Goal: Book appointment/travel/reservation

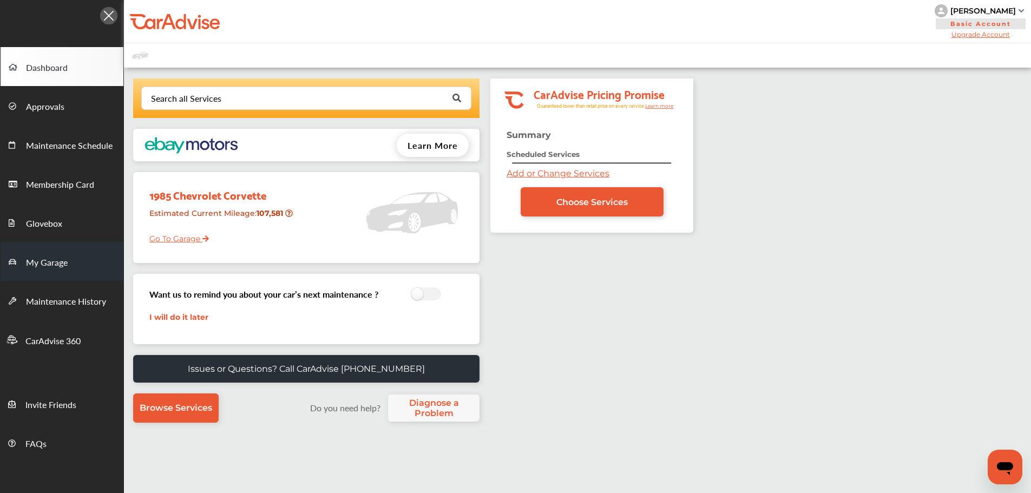
click at [77, 257] on link "My Garage" at bounding box center [62, 261] width 123 height 39
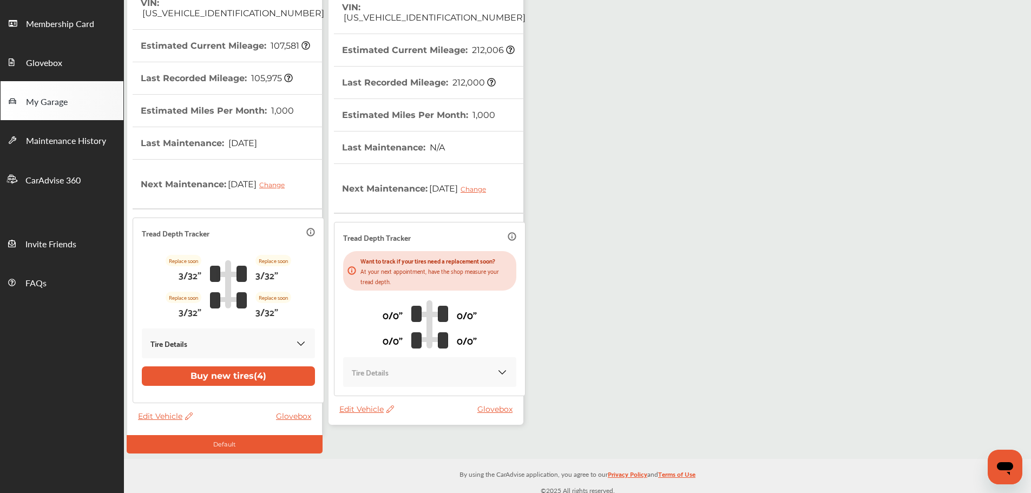
scroll to position [166, 0]
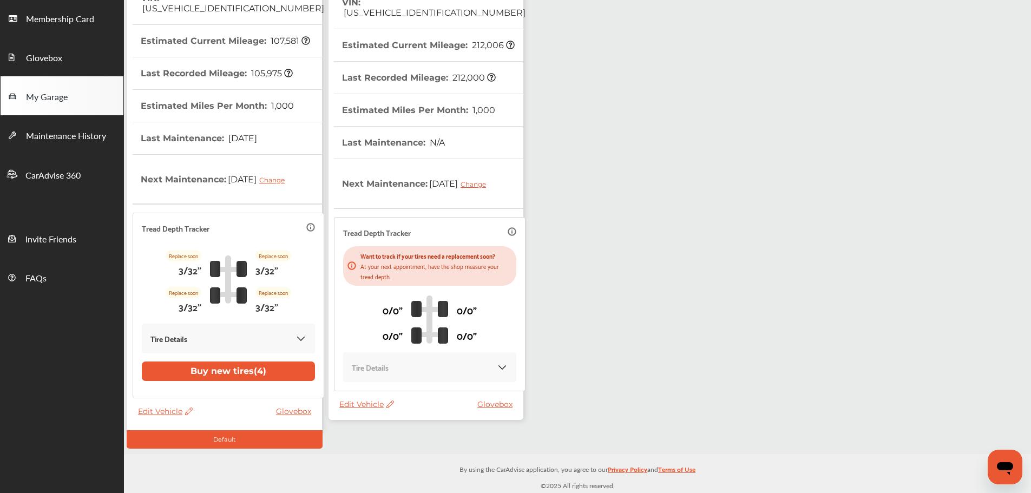
click at [367, 406] on span "Edit Vehicle" at bounding box center [366, 404] width 55 height 10
click at [406, 449] on div "Use this vehicle" at bounding box center [415, 451] width 97 height 17
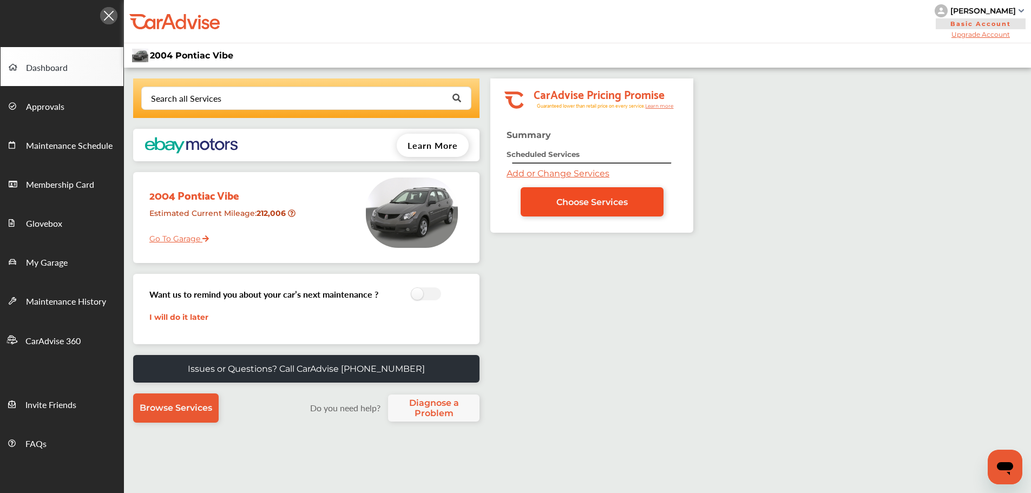
click at [545, 195] on link "Choose Services" at bounding box center [592, 201] width 143 height 29
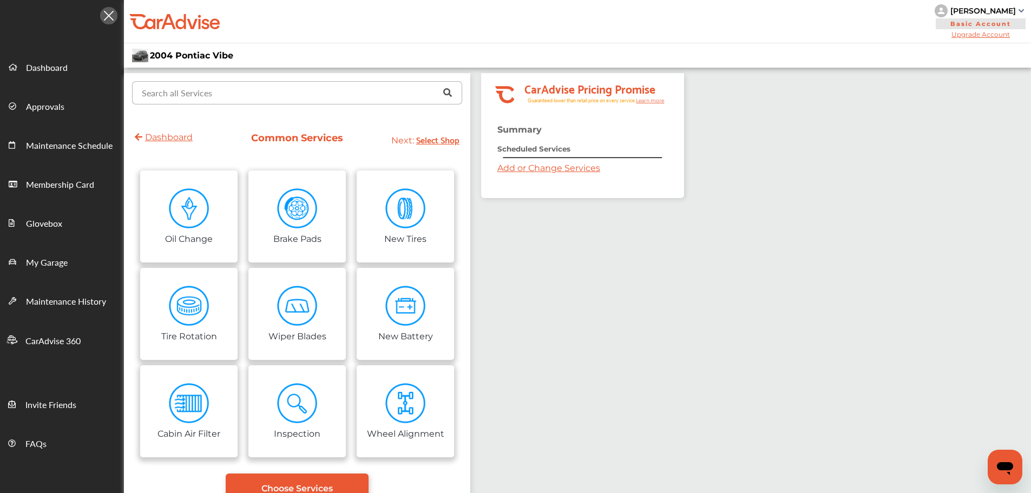
click at [314, 96] on input "text" at bounding box center [294, 92] width 323 height 21
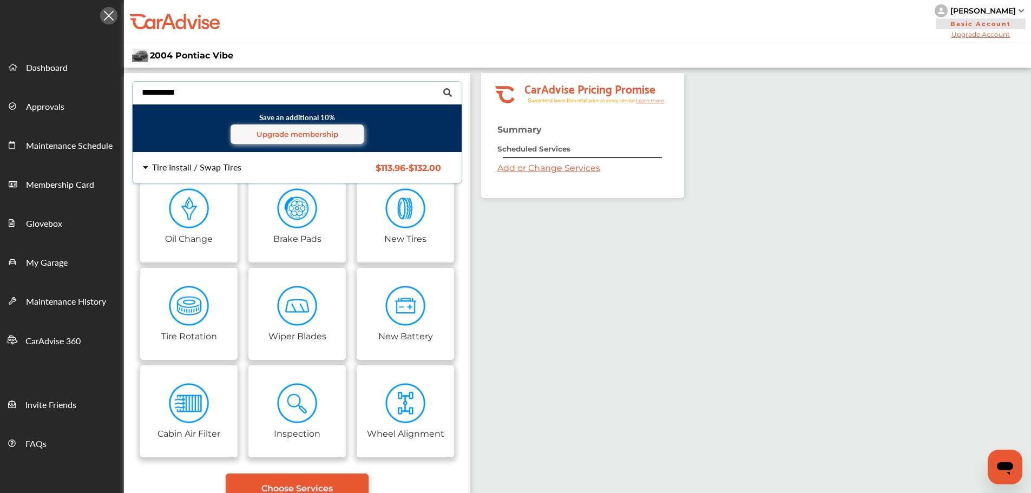
type input "**********"
click at [216, 171] on div "Tire Install / Swap Tires" at bounding box center [196, 167] width 89 height 9
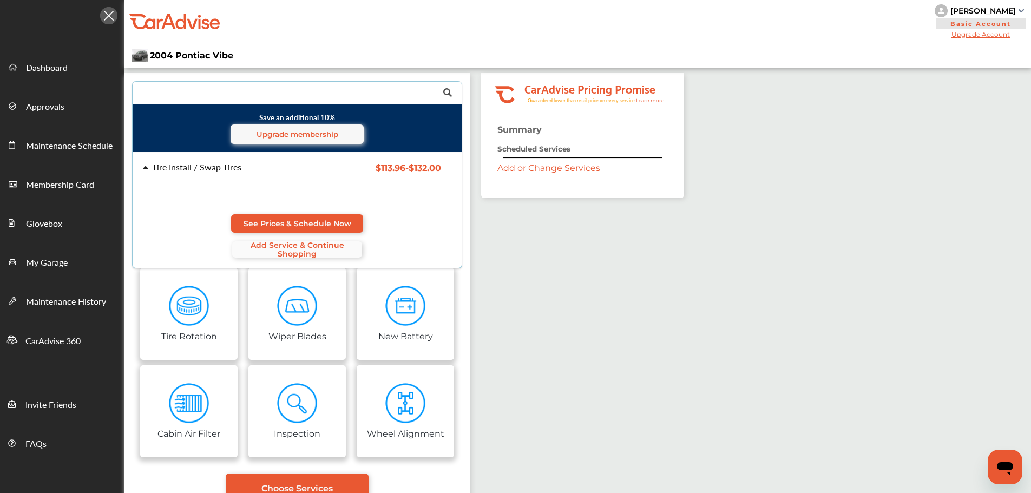
click at [317, 246] on span "Add Service & Continue Shopping" at bounding box center [297, 249] width 130 height 17
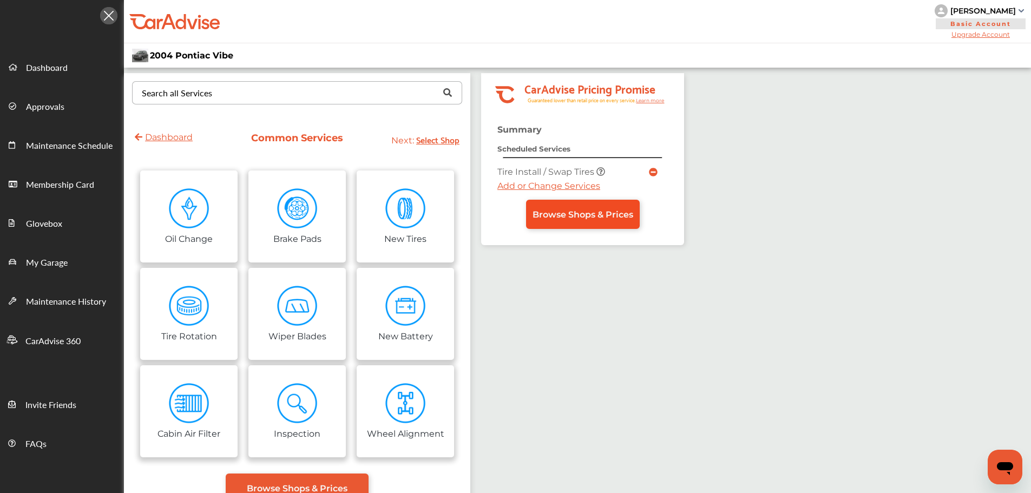
click at [580, 216] on span "Browse Shops & Prices" at bounding box center [582, 214] width 101 height 10
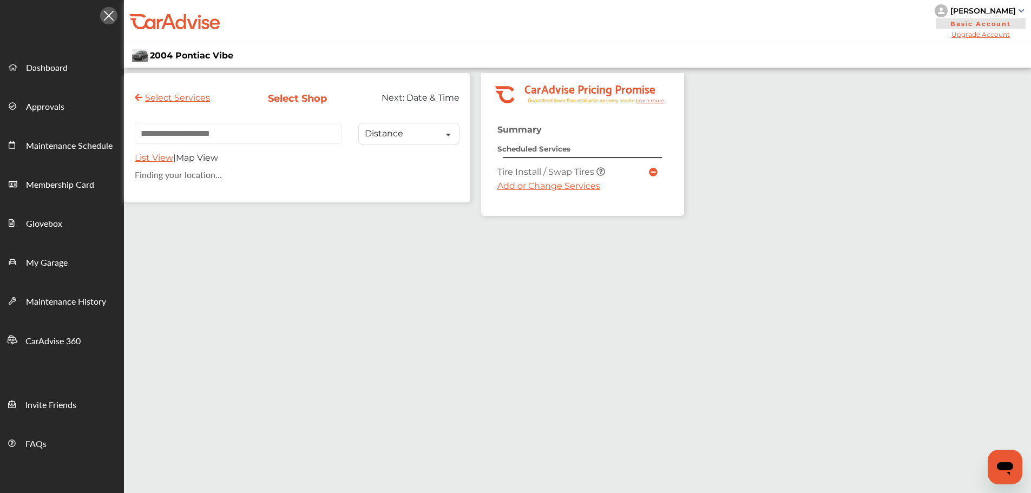
click at [234, 135] on input "text" at bounding box center [238, 133] width 207 height 21
paste input "**********"
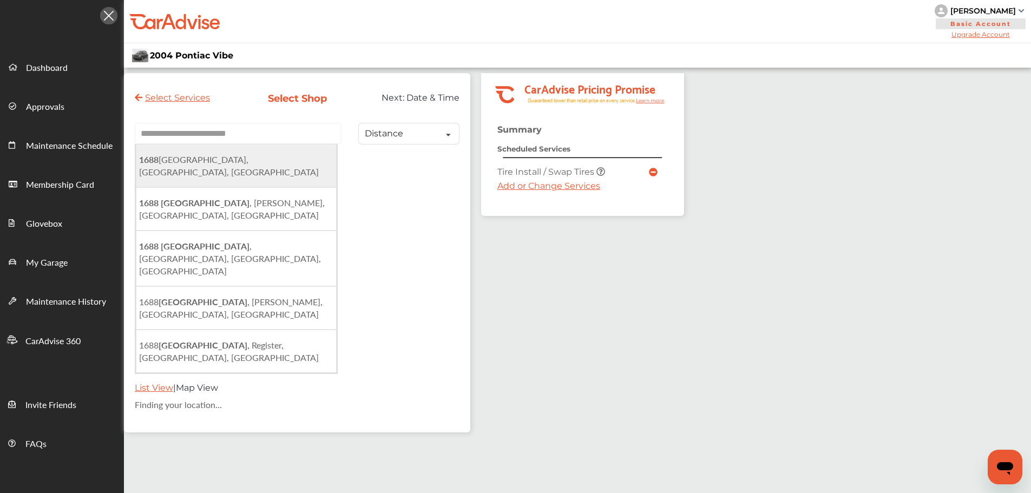
click at [291, 171] on li "[STREET_ADDRESS]" at bounding box center [236, 165] width 201 height 43
type input "**********"
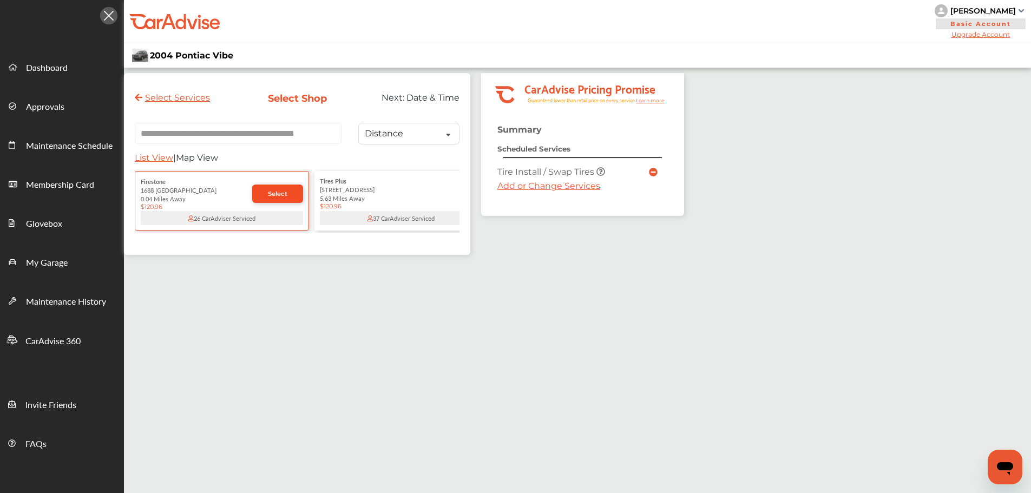
click at [275, 196] on span "Select" at bounding box center [277, 194] width 19 height 8
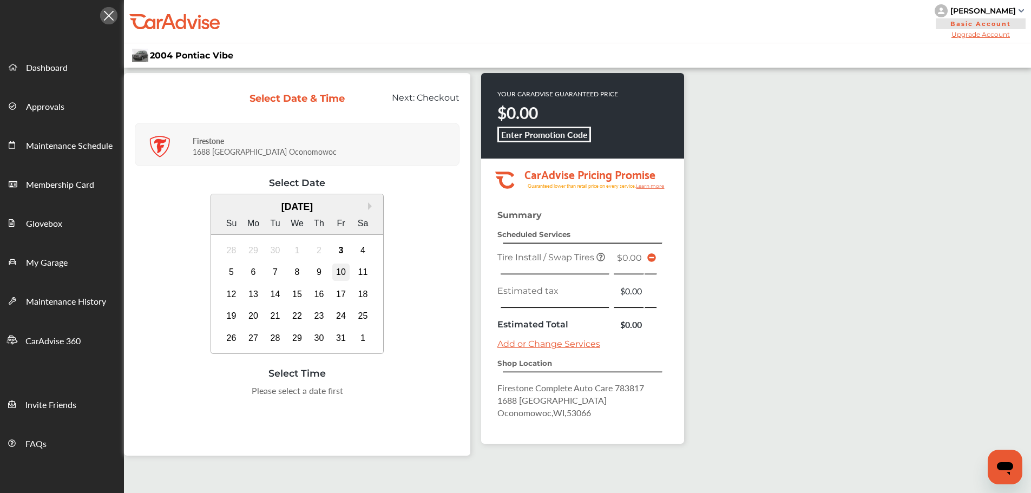
click at [343, 267] on div "10" at bounding box center [340, 272] width 17 height 17
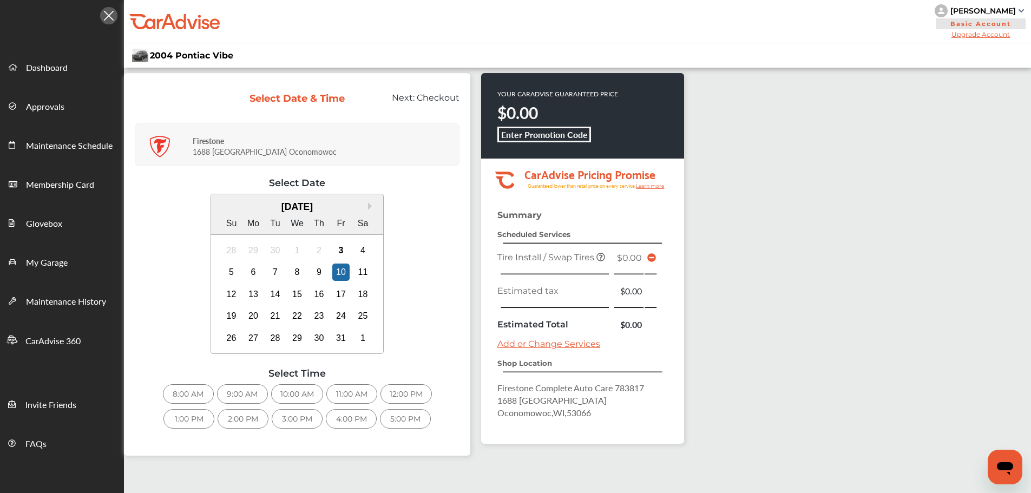
click at [312, 395] on div "10:00 AM" at bounding box center [297, 393] width 52 height 19
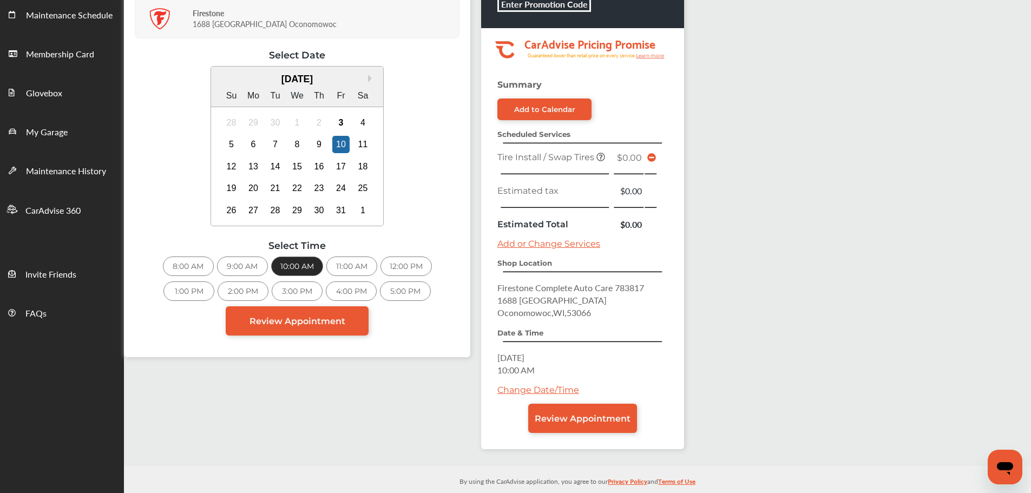
scroll to position [142, 0]
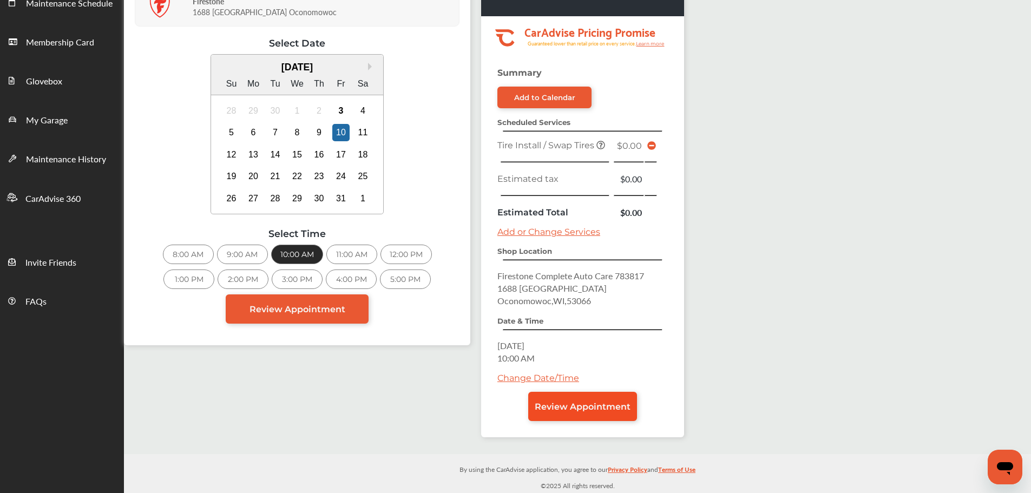
click at [622, 405] on span "Review Appointment" at bounding box center [583, 407] width 96 height 10
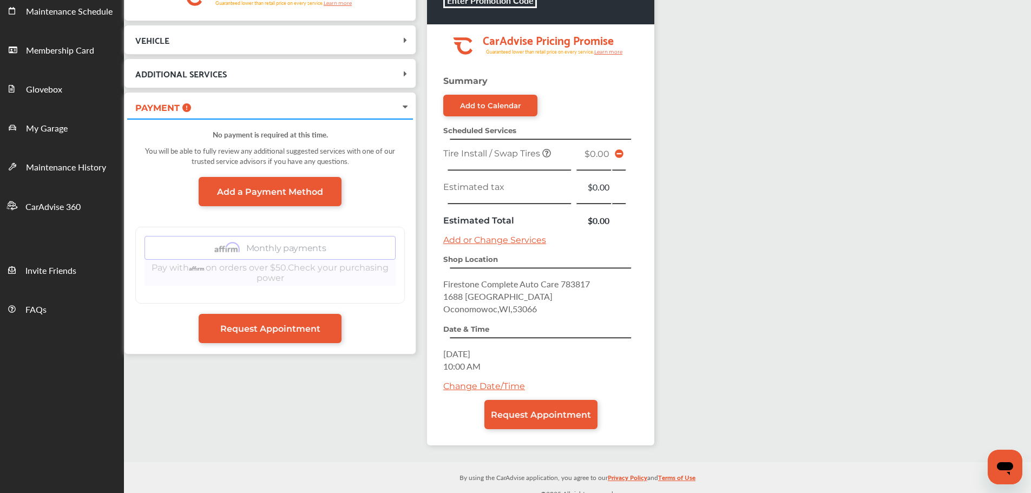
scroll to position [142, 0]
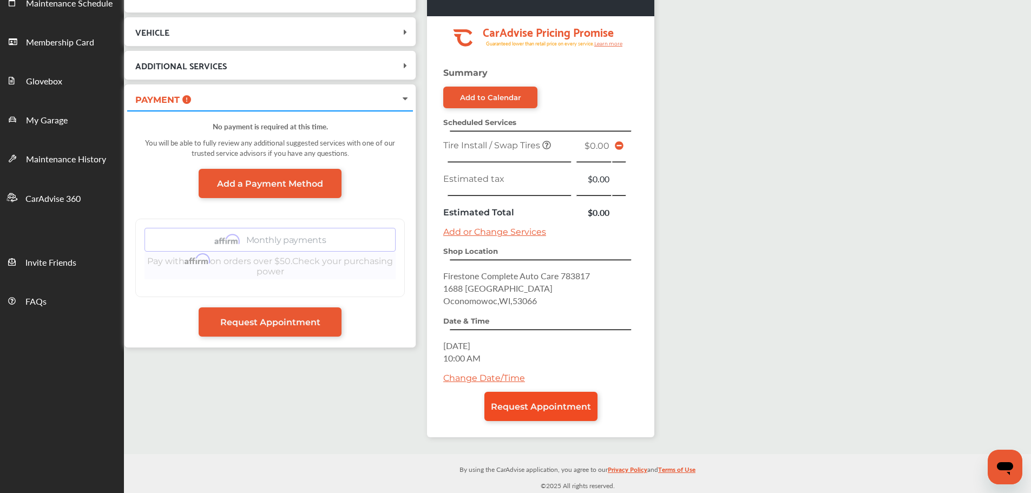
click at [574, 406] on span "Request Appointment" at bounding box center [541, 407] width 100 height 10
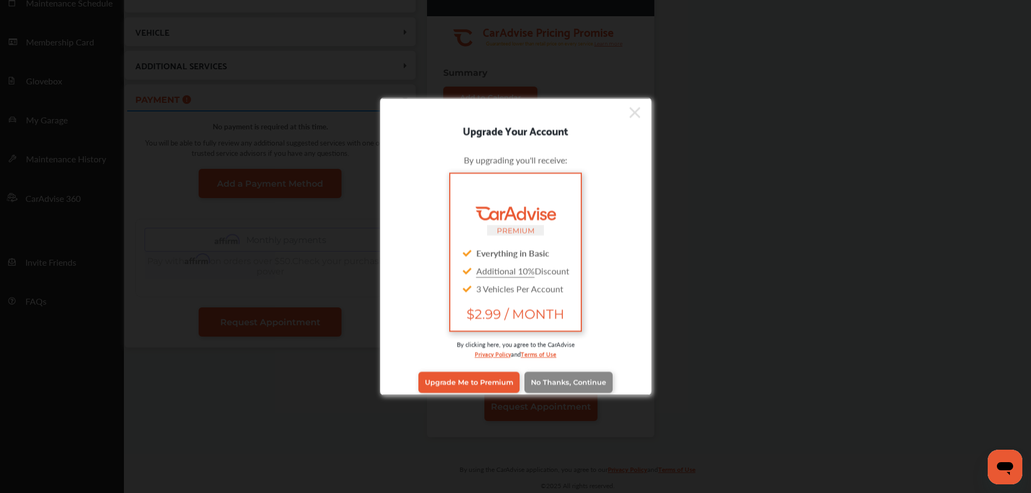
click at [574, 374] on link "No Thanks, Continue" at bounding box center [568, 382] width 88 height 21
